Goal: Task Accomplishment & Management: Complete application form

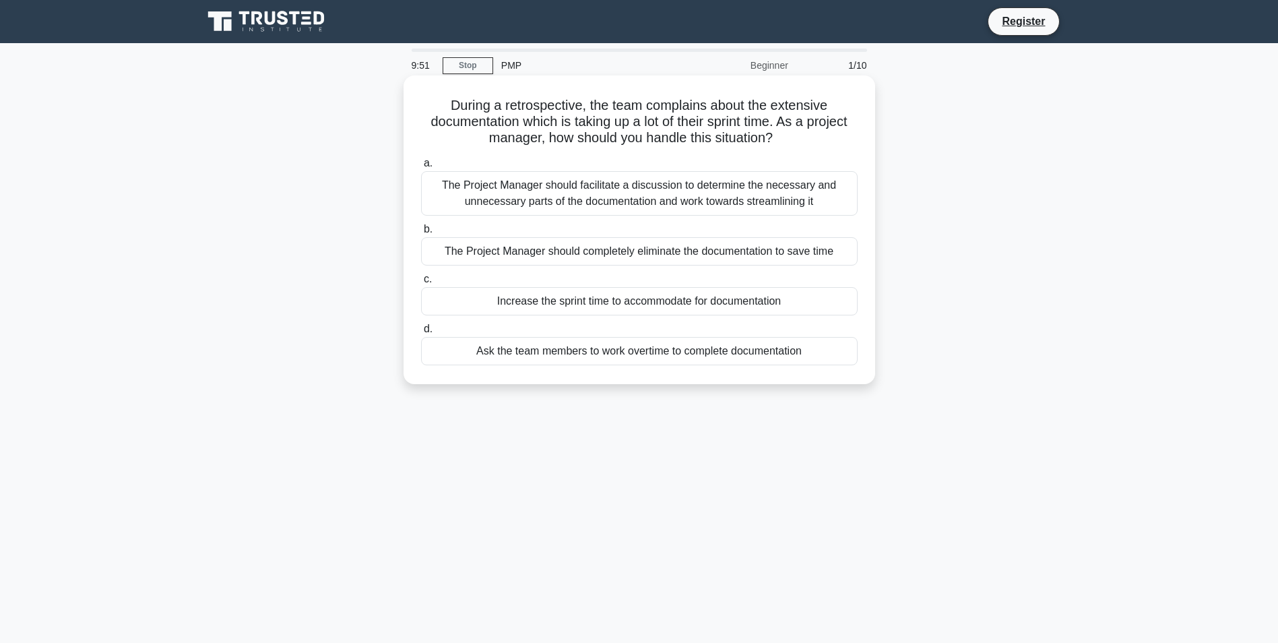
click at [562, 116] on h5 "During a retrospective, the team complains about the extensive documentation wh…" at bounding box center [639, 122] width 439 height 50
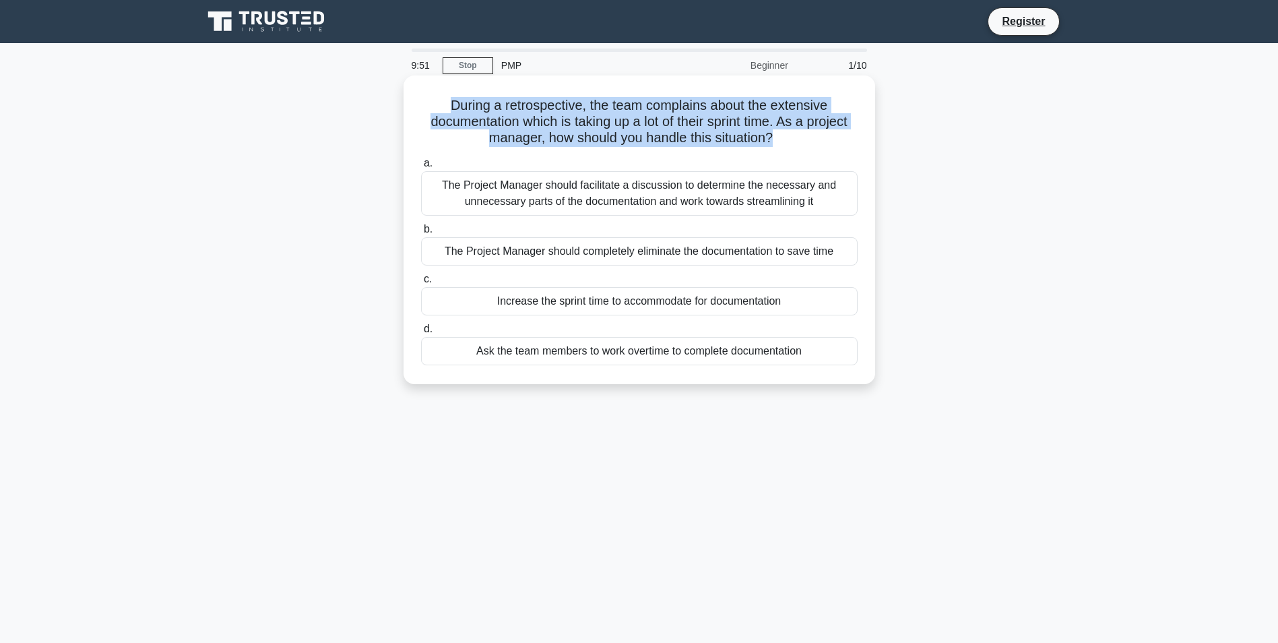
click at [560, 116] on h5 "During a retrospective, the team complains about the extensive documentation wh…" at bounding box center [639, 122] width 439 height 50
copy div "During a retrospective, the team complains about the extensive documentation wh…"
drag, startPoint x: 566, startPoint y: 296, endPoint x: 603, endPoint y: 296, distance: 37.0
click at [603, 296] on div "Increase the sprint time to accommodate for documentation" at bounding box center [639, 301] width 436 height 28
drag, startPoint x: 808, startPoint y: 356, endPoint x: 442, endPoint y: 186, distance: 402.8
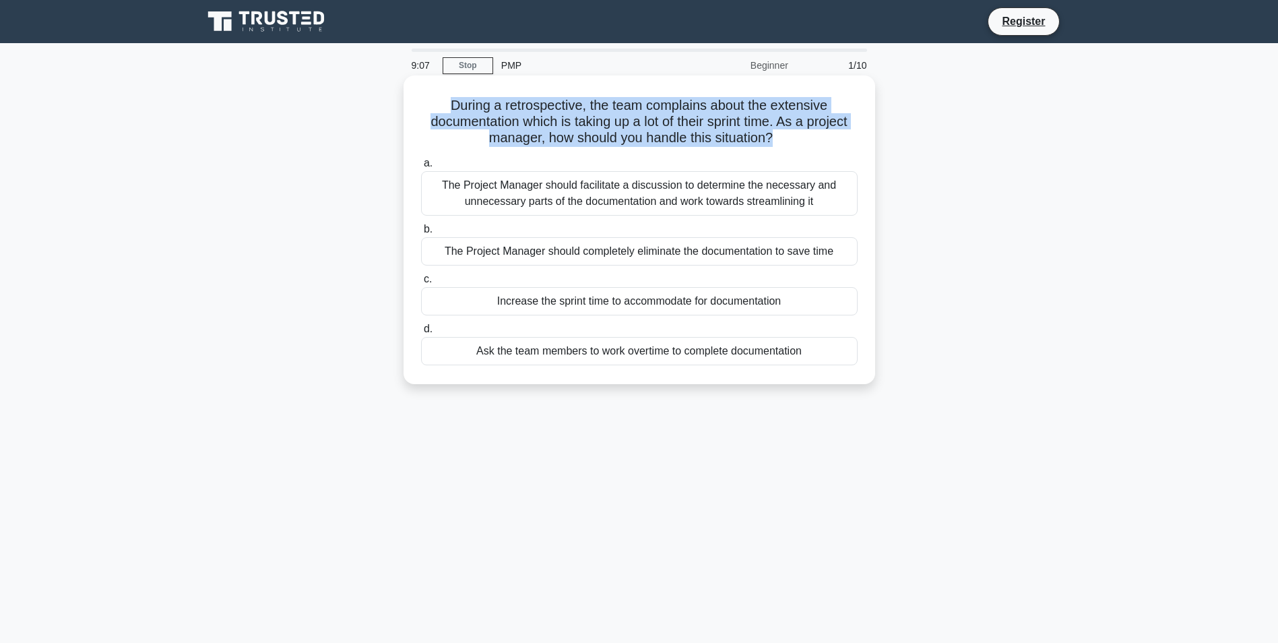
click at [442, 186] on div "a. The Project Manager should facilitate a discussion to determine the necessar…" at bounding box center [639, 260] width 453 height 216
copy div "The Project Manager should facilitate a discussion to determine the necessary a…"
click at [502, 189] on div "The Project Manager should facilitate a discussion to determine the necessary a…" at bounding box center [639, 193] width 436 height 44
click at [421, 168] on input "a. The Project Manager should facilitate a discussion to determine the necessar…" at bounding box center [421, 163] width 0 height 9
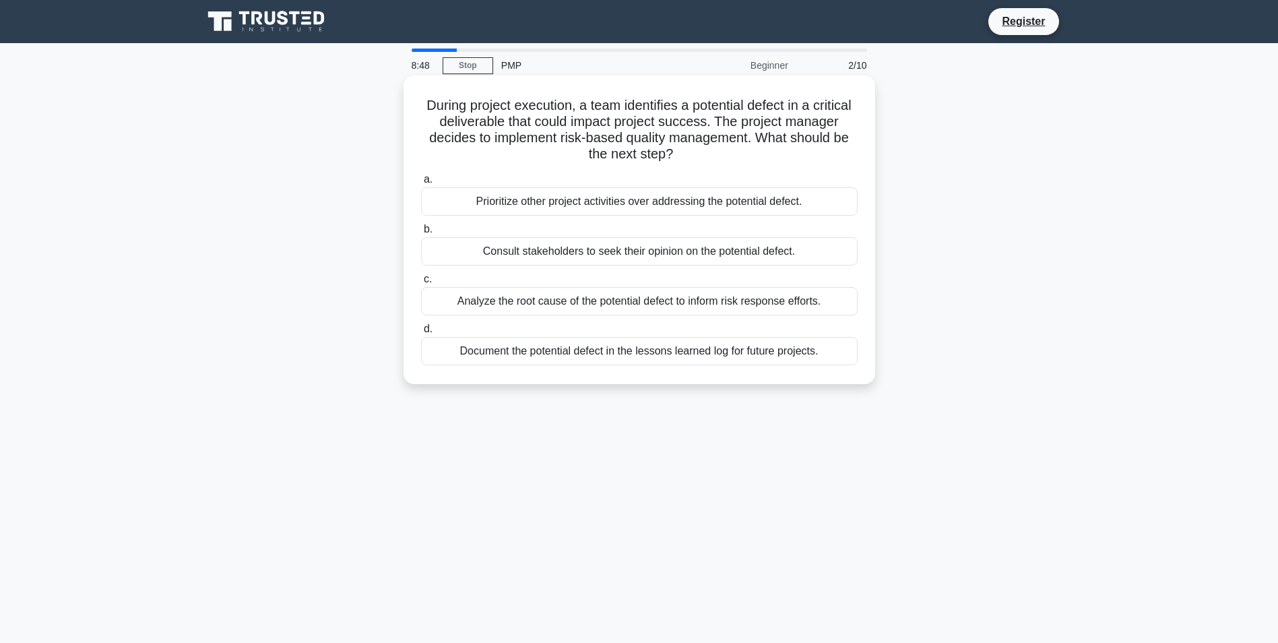
drag, startPoint x: 846, startPoint y: 358, endPoint x: 435, endPoint y: 104, distance: 483.3
click at [435, 104] on div "During project execution, a team identifies a potential defect in a critical de…" at bounding box center [639, 230] width 461 height 298
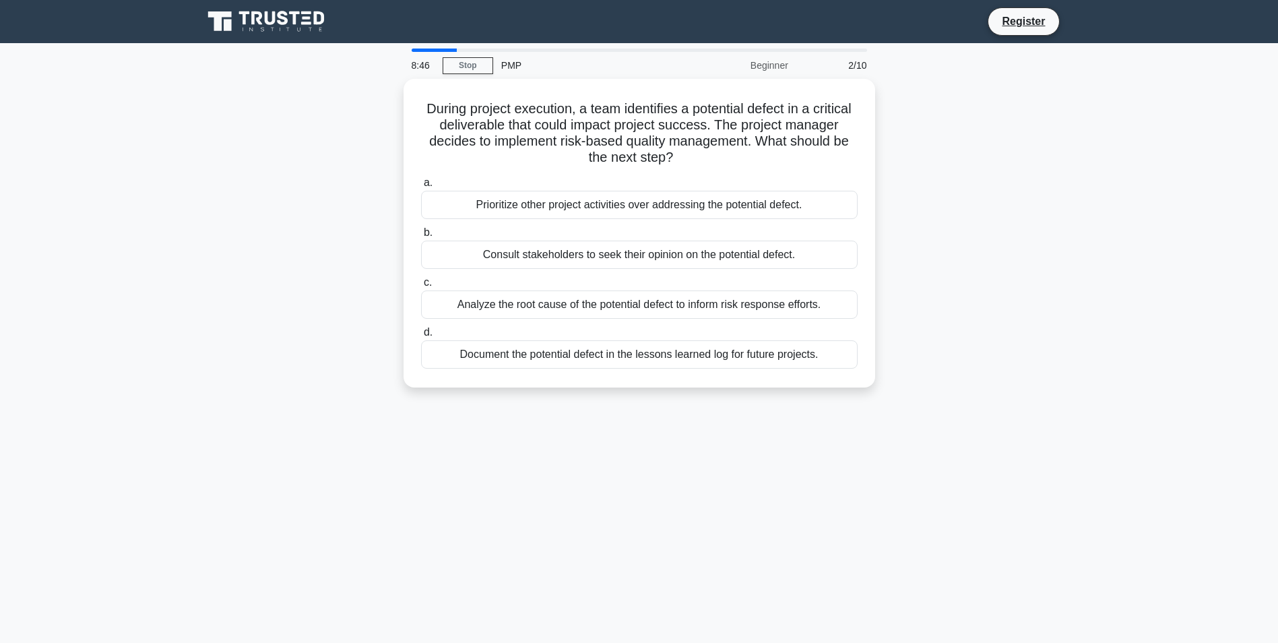
copy div "During project execution, a team identifies a potential defect in a critical de…"
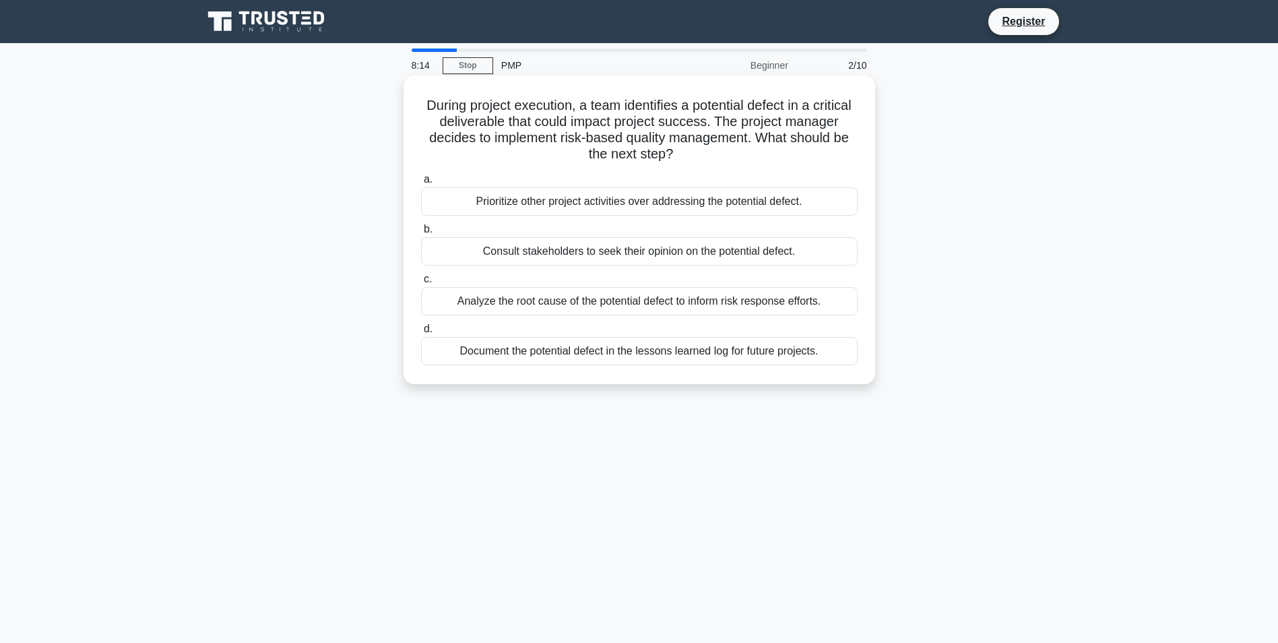
click at [478, 299] on div "Analyze the root cause of the potential defect to inform risk response efforts." at bounding box center [639, 301] width 436 height 28
click at [421, 284] on input "c. Analyze the root cause of the potential defect to inform risk response effor…" at bounding box center [421, 279] width 0 height 9
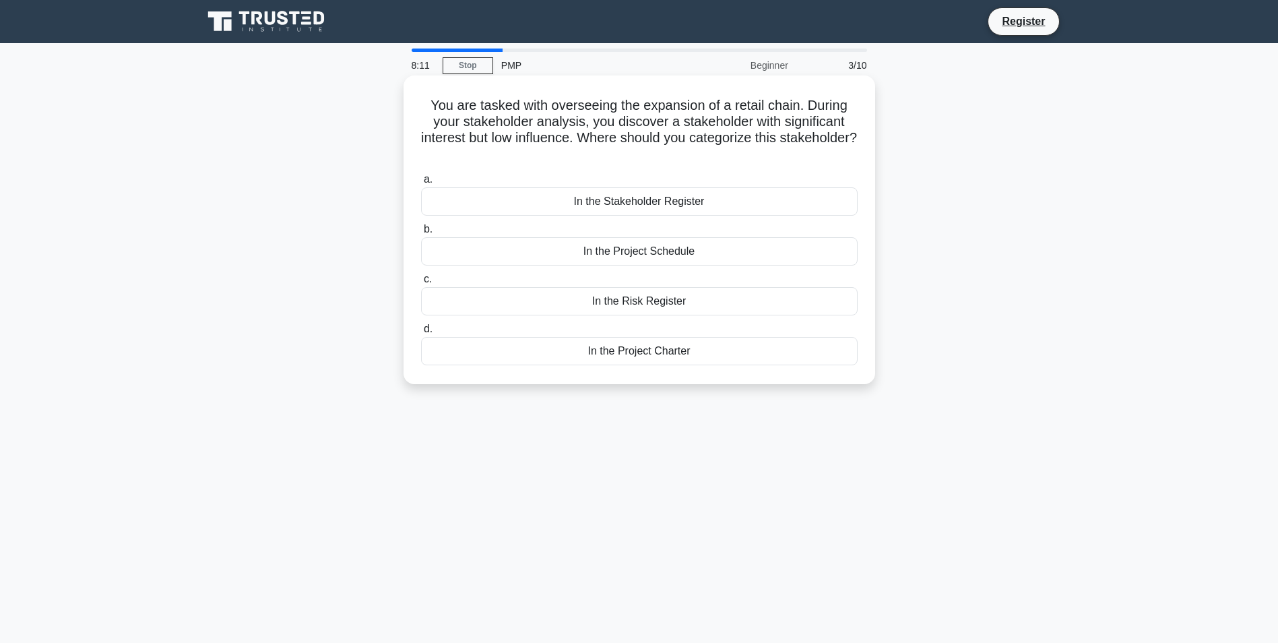
drag, startPoint x: 795, startPoint y: 359, endPoint x: 418, endPoint y: 106, distance: 454.5
click at [418, 106] on div "You are tasked with overseeing the expansion of a retail chain. During your sta…" at bounding box center [639, 230] width 461 height 298
copy div "You are tasked with overseeing the expansion of a retail chain. During your sta…"
click at [645, 203] on div "In the Stakeholder Register" at bounding box center [639, 201] width 436 height 28
click at [421, 184] on input "a. In the Stakeholder Register" at bounding box center [421, 179] width 0 height 9
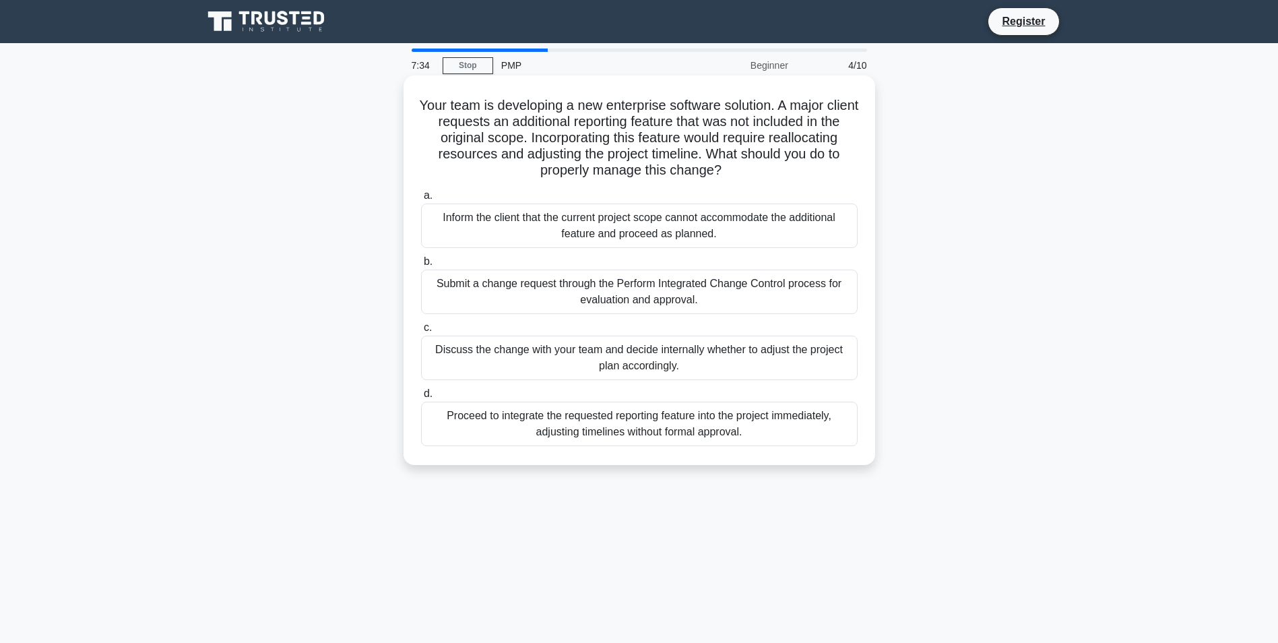
drag, startPoint x: 744, startPoint y: 396, endPoint x: 422, endPoint y: 99, distance: 438.5
click at [422, 99] on div "Your team is developing a new enterprise software solution. A major client requ…" at bounding box center [639, 270] width 461 height 378
copy div "Your team is developing a new enterprise software solution. A major client requ…"
click at [618, 287] on div "Submit a change request through the Perform Integrated Change Control process f…" at bounding box center [639, 291] width 436 height 44
click at [421, 266] on input "b. Submit a change request through the Perform Integrated Change Control proces…" at bounding box center [421, 261] width 0 height 9
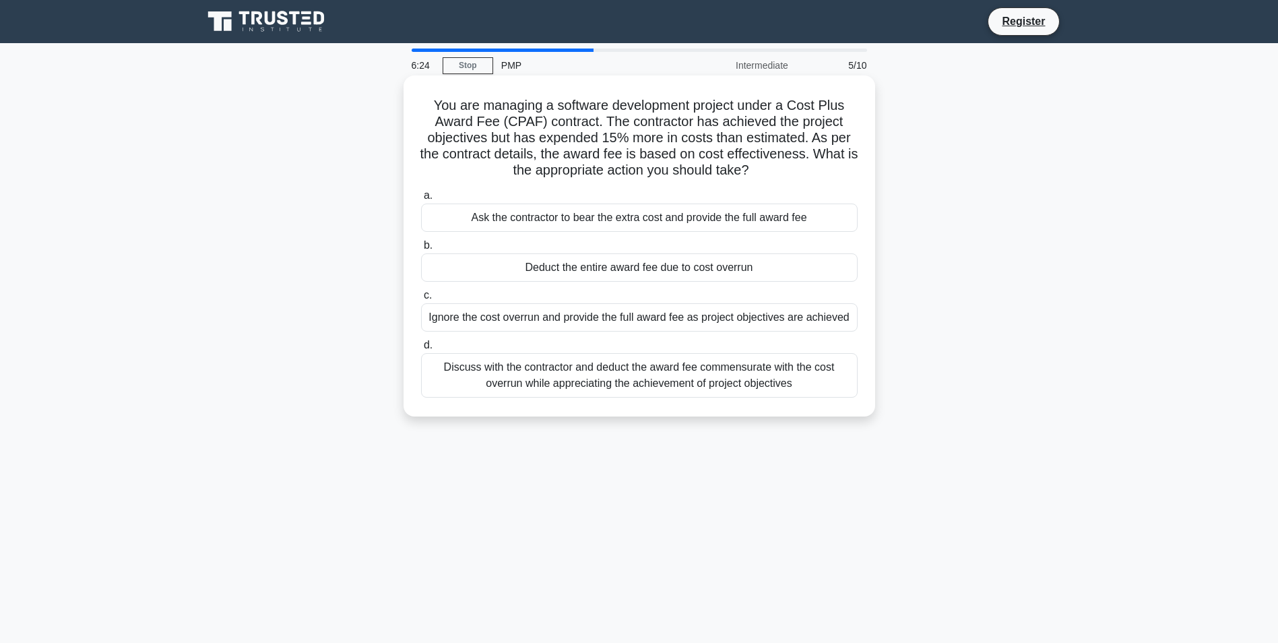
drag, startPoint x: 755, startPoint y: 361, endPoint x: 421, endPoint y: 99, distance: 424.5
click at [421, 99] on div "You are managing a software development project under a Cost Plus Award Fee (CP…" at bounding box center [639, 246] width 461 height 330
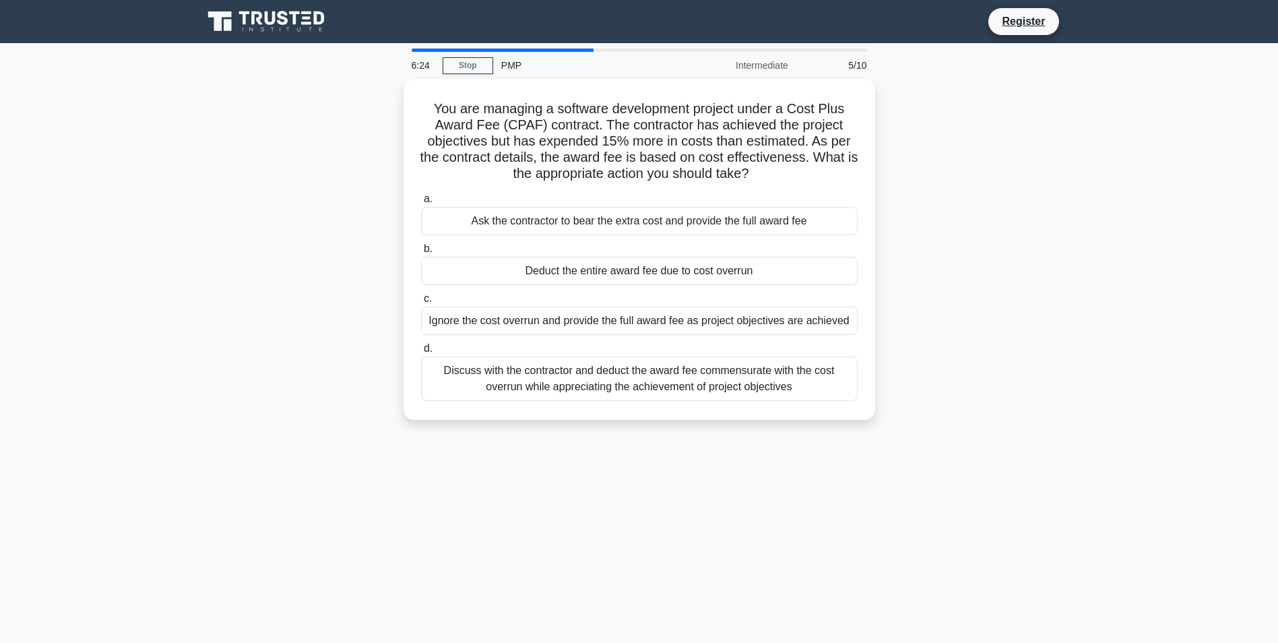
copy div "You are managing a software development project under a Cost Plus Award Fee (CP…"
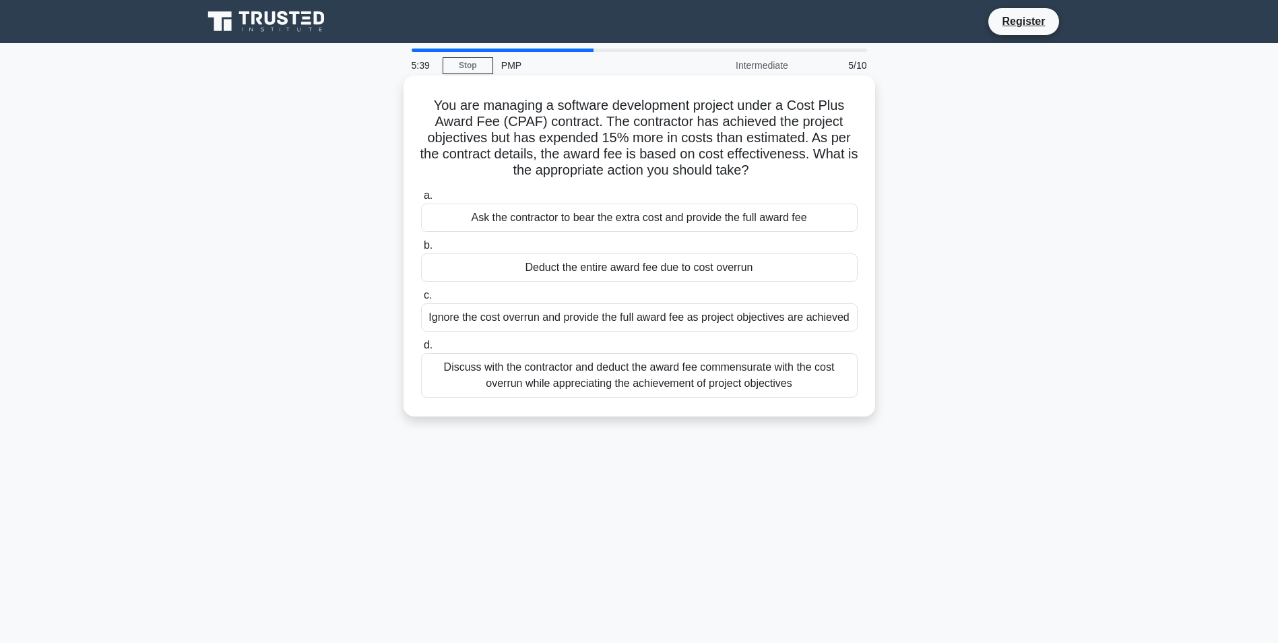
click at [536, 380] on div "Discuss with the contractor and deduct the award fee commensurate with the cost…" at bounding box center [639, 375] width 436 height 44
click at [421, 350] on input "d. Discuss with the contractor and deduct the award fee commensurate with the c…" at bounding box center [421, 345] width 0 height 9
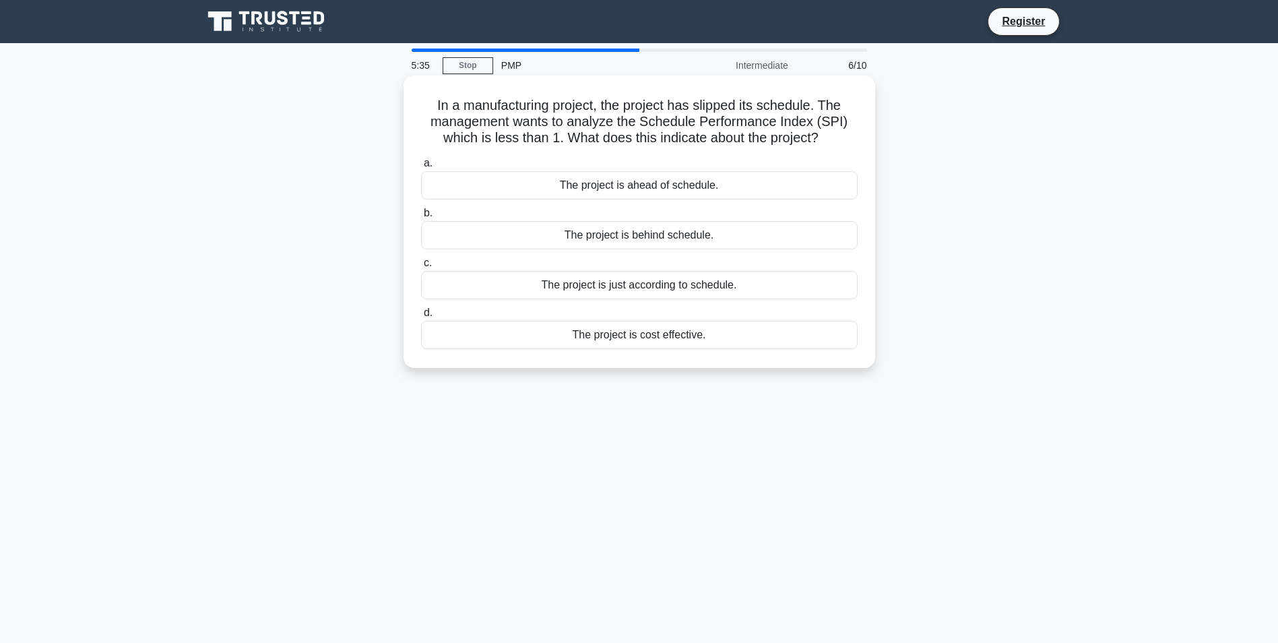
drag, startPoint x: 719, startPoint y: 343, endPoint x: 428, endPoint y: 108, distance: 373.5
click at [428, 108] on div "In a manufacturing project, the project has slipped its schedule. The managemen…" at bounding box center [639, 222] width 461 height 282
copy div "In a manufacturing project, the project has slipped its schedule. The managemen…"
click at [650, 285] on div "The project is just according to schedule." at bounding box center [639, 285] width 436 height 28
click at [421, 267] on input "c. The project is just according to schedule." at bounding box center [421, 263] width 0 height 9
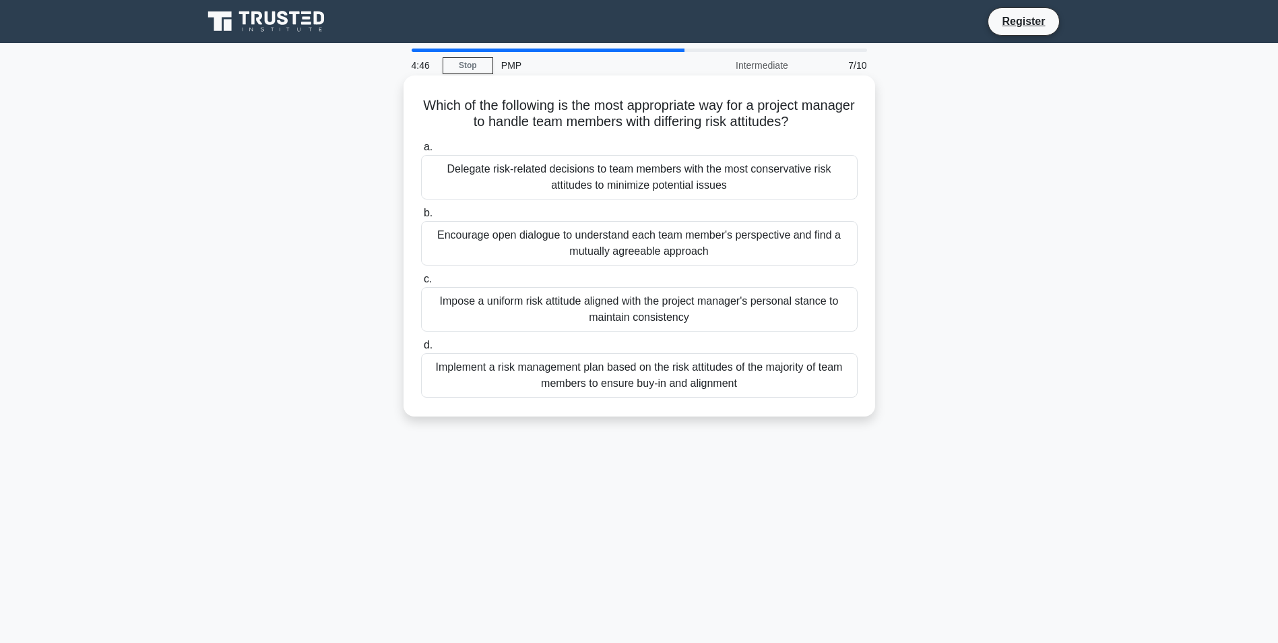
drag, startPoint x: 764, startPoint y: 389, endPoint x: 428, endPoint y: 102, distance: 441.4
click at [428, 102] on div "Which of the following is the most appropriate way for a project manager to han…" at bounding box center [639, 246] width 461 height 330
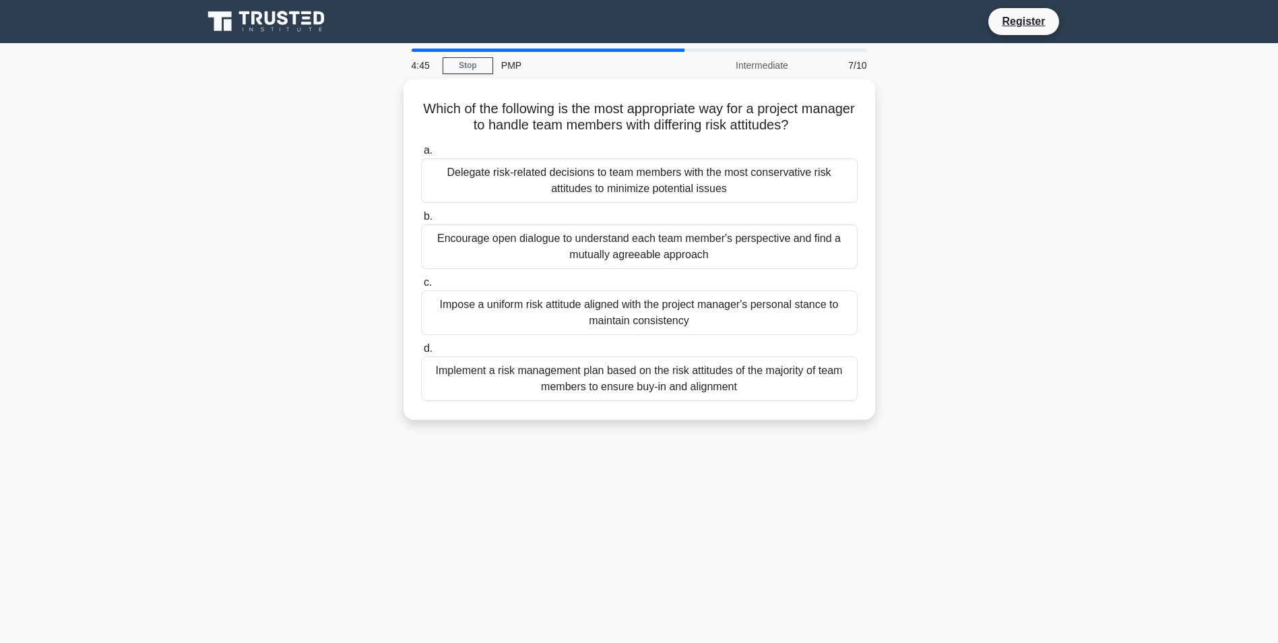
copy div "Which of the following is the most appropriate way for a project manager to han…"
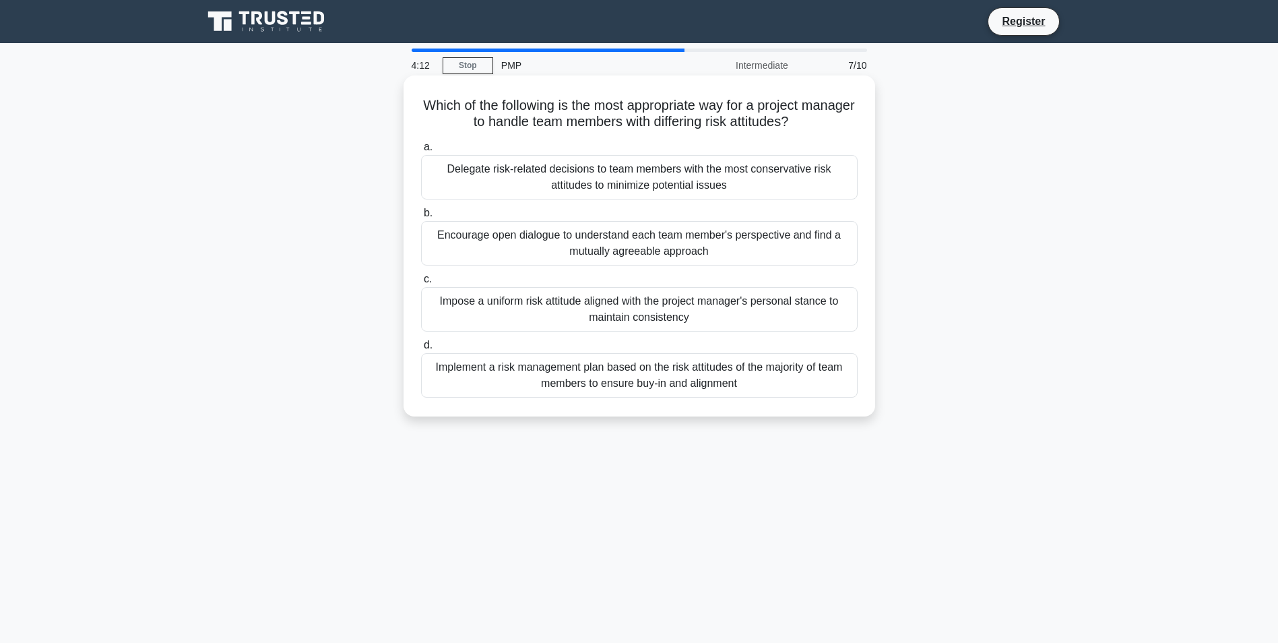
click at [648, 364] on div "Implement a risk management plan based on the risk attitudes of the majority of…" at bounding box center [639, 375] width 436 height 44
click at [421, 350] on input "d. Implement a risk management plan based on the risk attitudes of the majority…" at bounding box center [421, 345] width 0 height 9
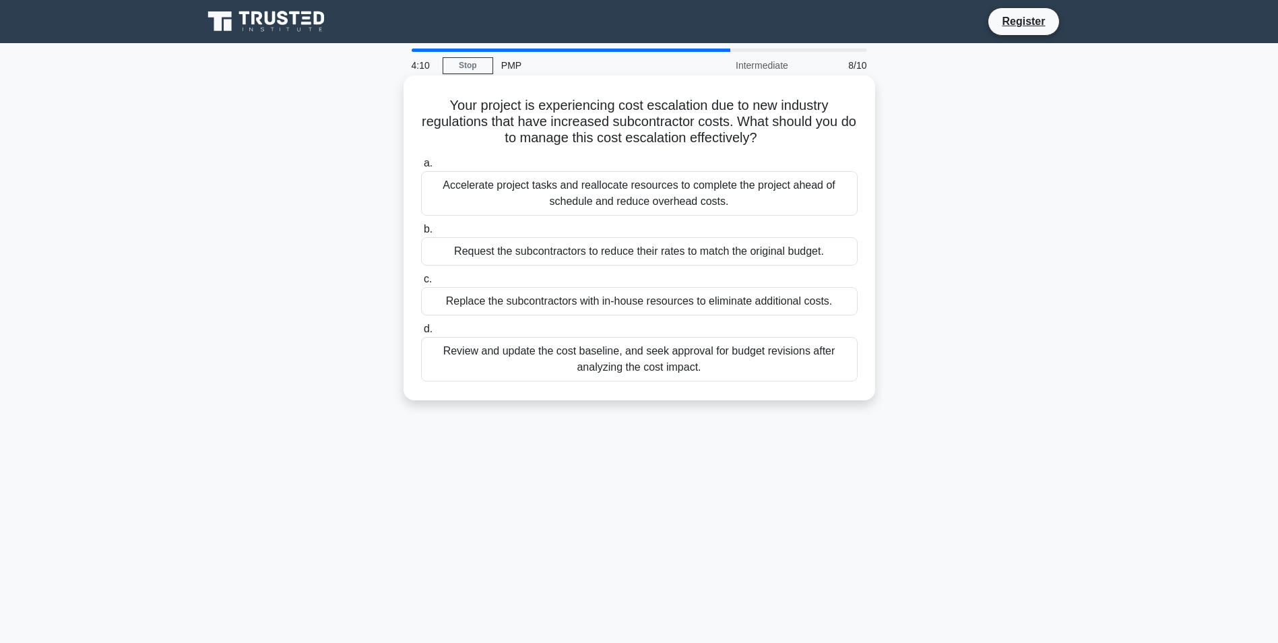
drag, startPoint x: 715, startPoint y: 375, endPoint x: 434, endPoint y: 96, distance: 395.7
click at [434, 96] on div "Your project is experiencing cost escalation due to new industry regulations th…" at bounding box center [639, 238] width 461 height 314
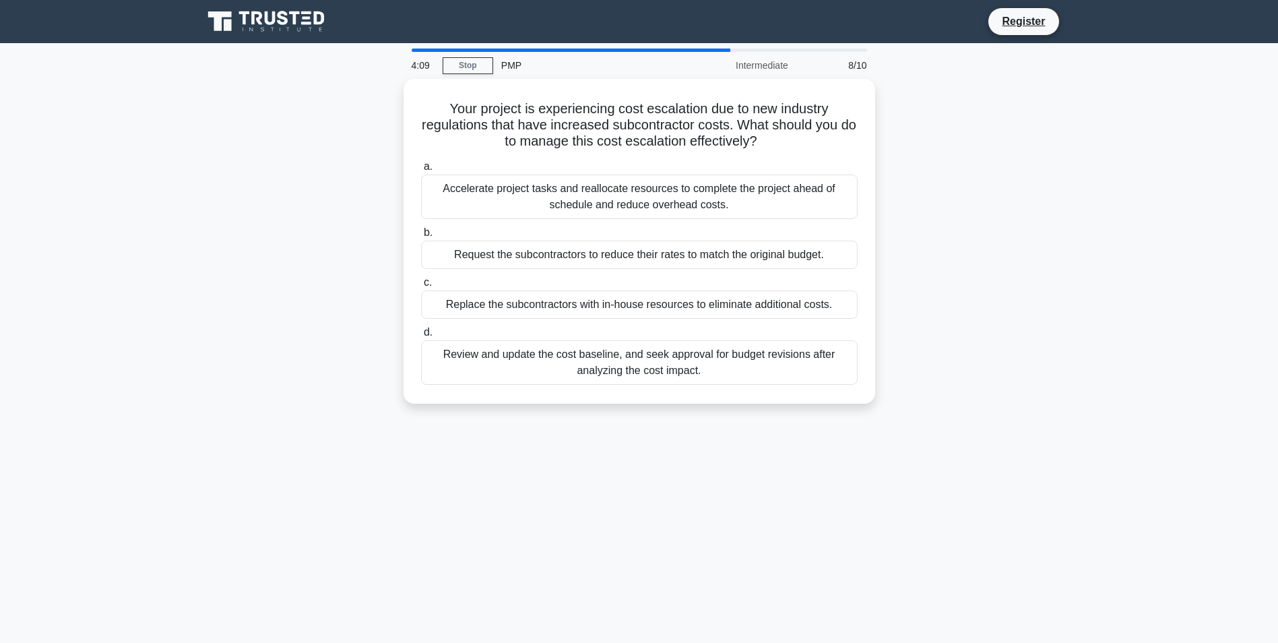
copy div "Your project is experiencing cost escalation due to new industry regulations th…"
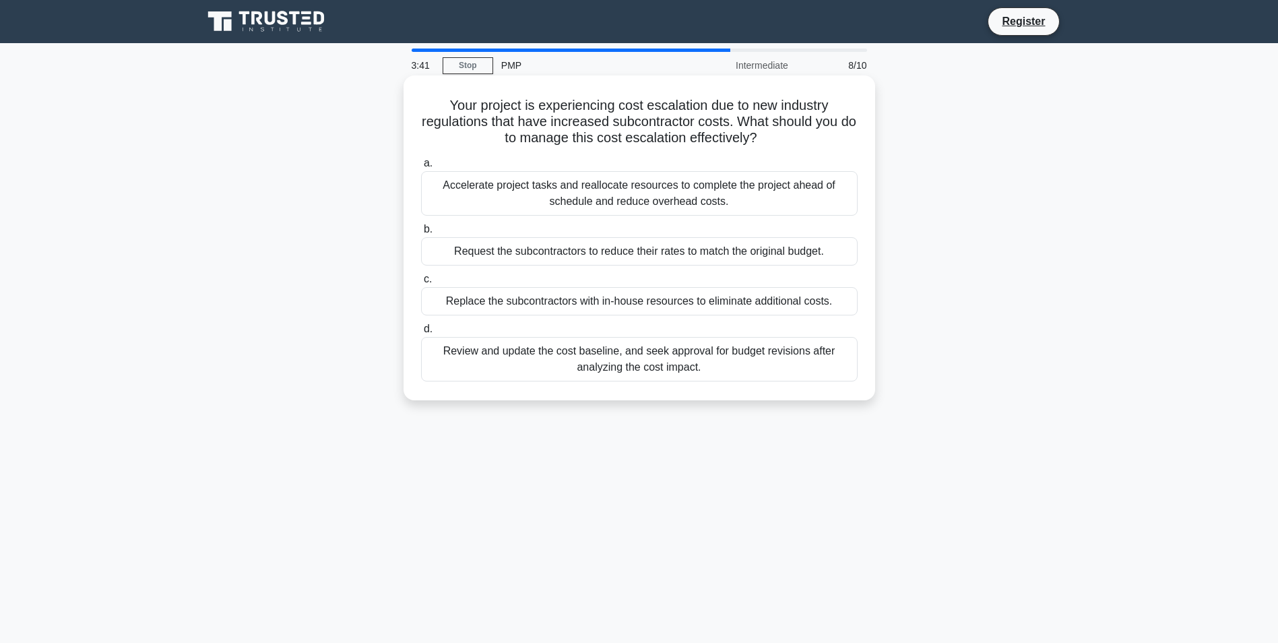
click at [589, 358] on div "Review and update the cost baseline, and seek approval for budget revisions aft…" at bounding box center [639, 359] width 436 height 44
click at [421, 333] on input "d. Review and update the cost baseline, and seek approval for budget revisions …" at bounding box center [421, 329] width 0 height 9
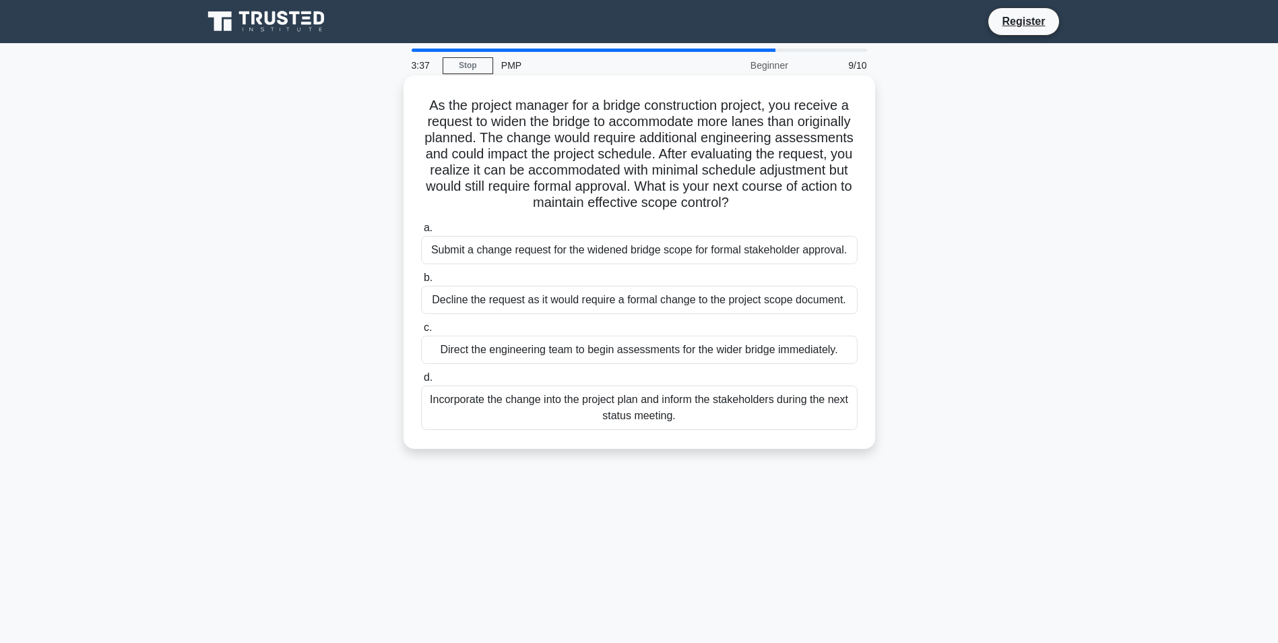
drag, startPoint x: 711, startPoint y: 415, endPoint x: 422, endPoint y: 105, distance: 423.6
click at [422, 105] on div "As the project manager for a bridge construction project, you receive a request…" at bounding box center [639, 262] width 461 height 362
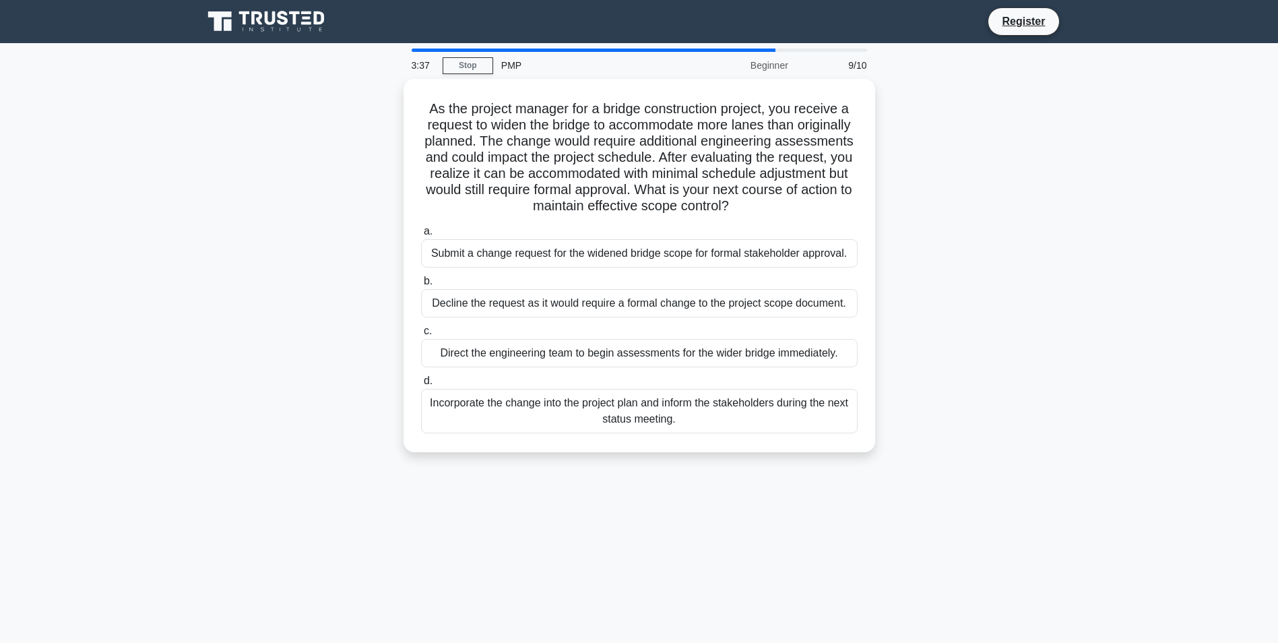
copy div "As the project manager for a bridge construction project, you receive a request…"
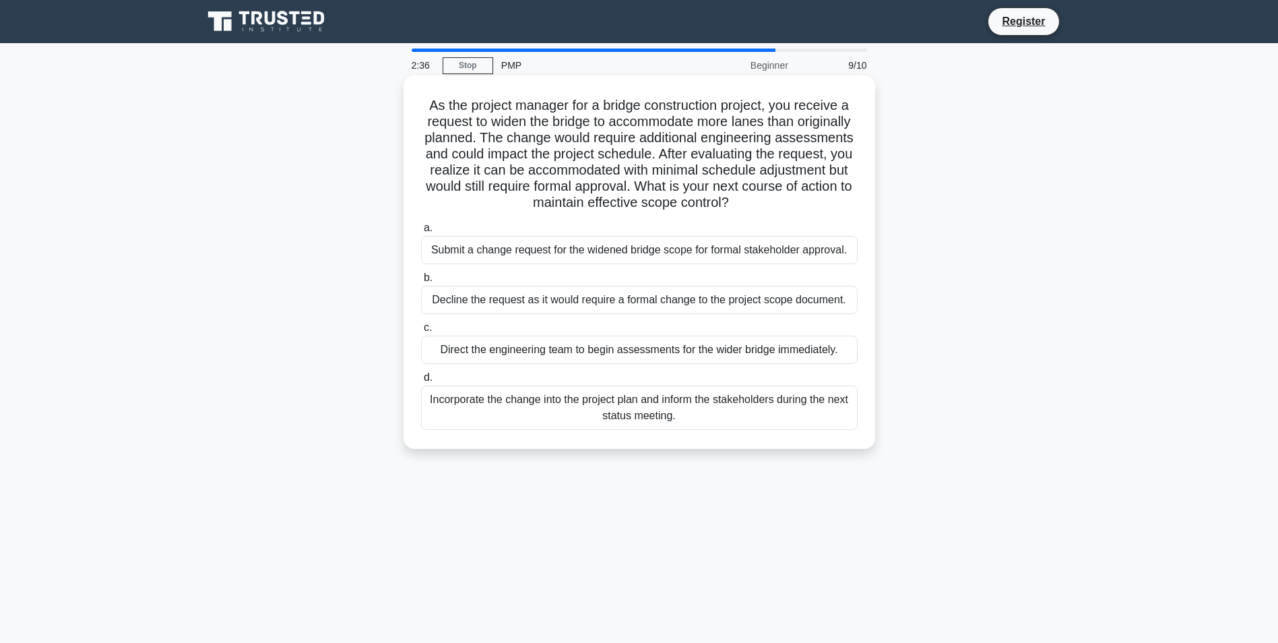
click at [765, 402] on div "Incorporate the change into the project plan and inform the stakeholders during…" at bounding box center [639, 407] width 436 height 44
click at [421, 382] on input "d. Incorporate the change into the project plan and inform the stakeholders dur…" at bounding box center [421, 377] width 0 height 9
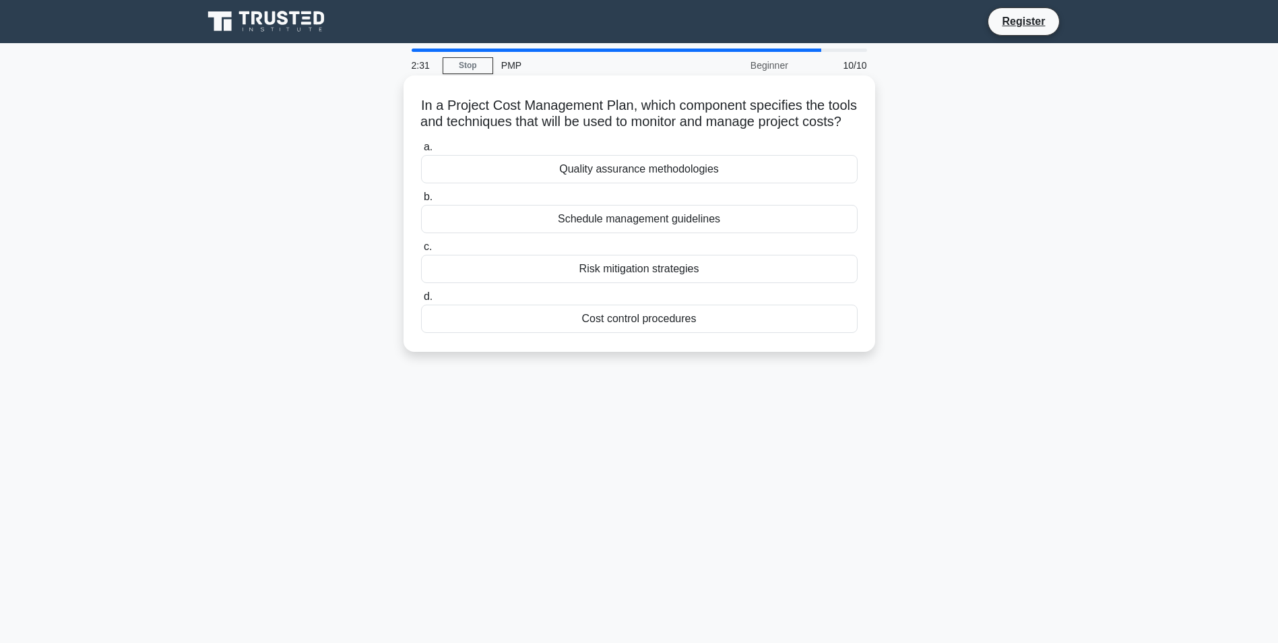
drag, startPoint x: 718, startPoint y: 343, endPoint x: 431, endPoint y: 105, distance: 372.6
click at [431, 105] on div "In a Project Cost Management Plan, which component specifies the tools and tech…" at bounding box center [639, 213] width 461 height 265
click at [665, 183] on div "Quality assurance methodologies" at bounding box center [639, 169] width 436 height 28
click at [421, 152] on input "a. Quality assurance methodologies" at bounding box center [421, 147] width 0 height 9
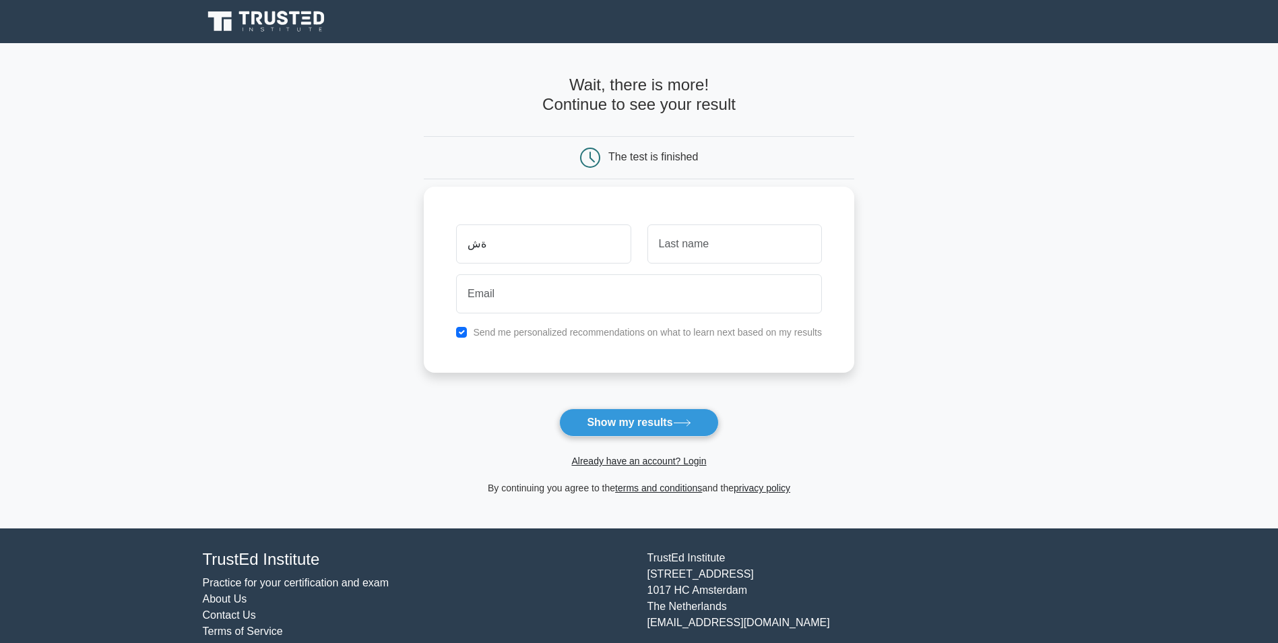
type input "ة"
click at [662, 423] on button "Show my results" at bounding box center [638, 422] width 159 height 28
type input "ة"
type input "maryam"
click at [673, 420] on button "Show my results" at bounding box center [638, 422] width 159 height 28
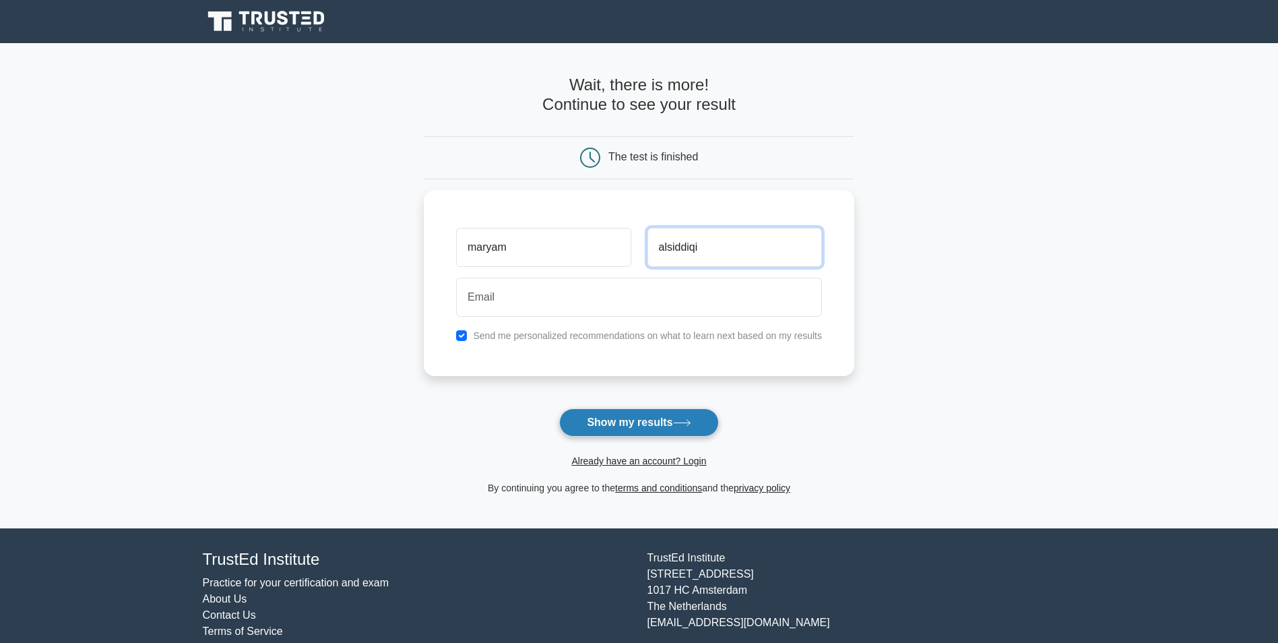
type input "alsiddiqi"
click at [655, 419] on button "Show my results" at bounding box center [638, 422] width 159 height 28
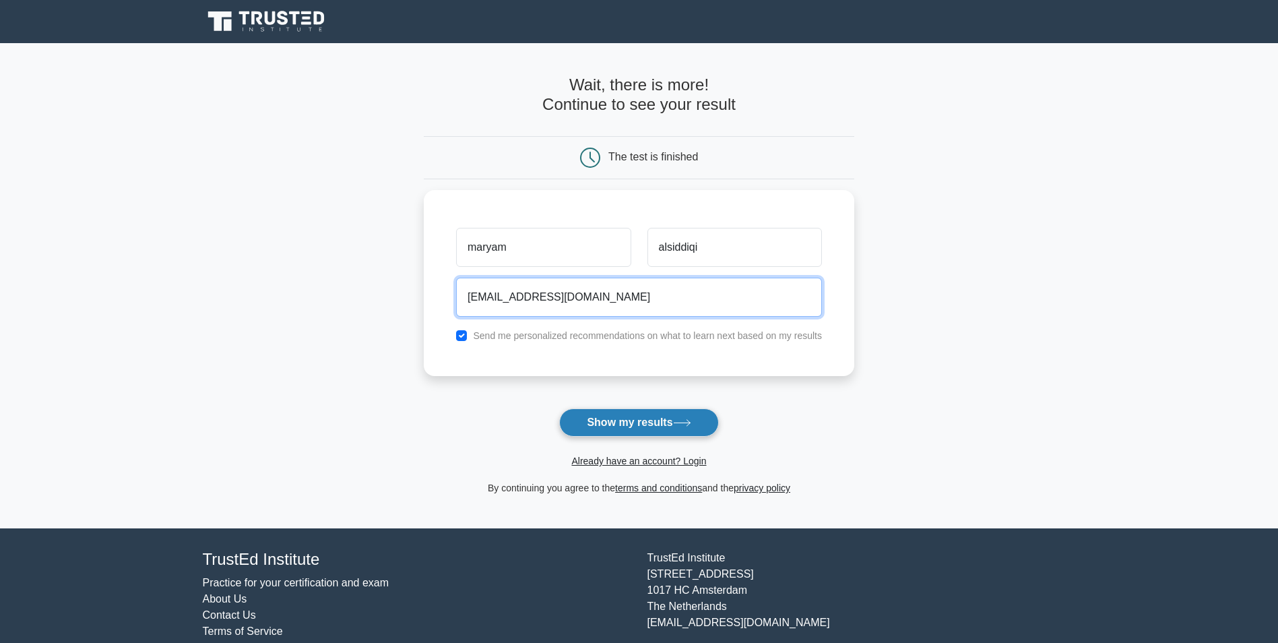
type input "hjfdfjd@hotmail.com"
click at [677, 415] on button "Show my results" at bounding box center [638, 422] width 159 height 28
